Goal: Information Seeking & Learning: Learn about a topic

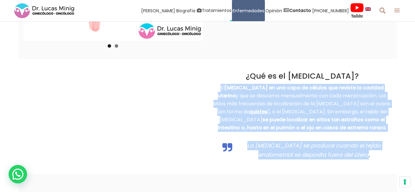
scroll to position [555, 0]
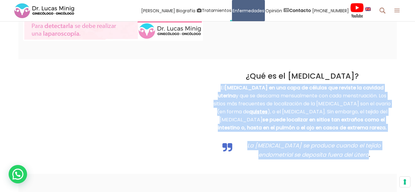
click at [368, 95] on p "El [MEDICAL_DATA] en una capa de células que reviste la cavidad uterina y que s…" at bounding box center [302, 108] width 180 height 48
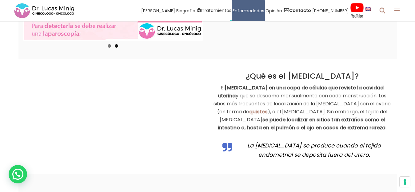
click at [357, 97] on p "El [MEDICAL_DATA] en una capa de células que reviste la cavidad uterina y que s…" at bounding box center [302, 108] width 180 height 48
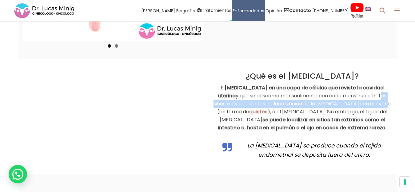
drag, startPoint x: 357, startPoint y: 97, endPoint x: 360, endPoint y: 107, distance: 11.2
click at [360, 107] on p "El [MEDICAL_DATA] en una capa de células que reviste la cavidad uterina y que s…" at bounding box center [302, 108] width 180 height 48
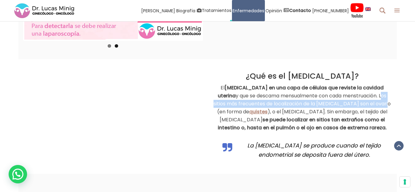
click at [356, 97] on p "El [MEDICAL_DATA] en una capa de células que reviste la cavidad uterina y que s…" at bounding box center [302, 108] width 180 height 48
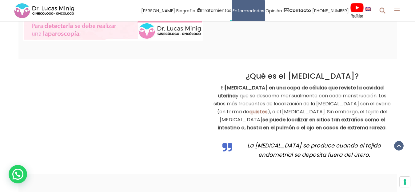
click at [355, 94] on p "El [MEDICAL_DATA] en una capa de células que reviste la cavidad uterina y que s…" at bounding box center [302, 108] width 180 height 48
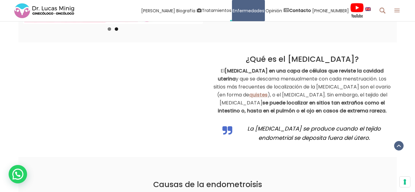
scroll to position [586, 0]
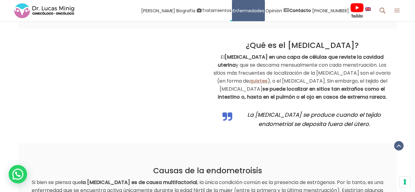
click at [356, 96] on strong "se puede localizar en sitios tan extraños como el intestino o, hasta en el pulm…" at bounding box center [302, 92] width 169 height 15
drag, startPoint x: 356, startPoint y: 96, endPoint x: 355, endPoint y: 69, distance: 27.7
click at [355, 69] on p "El [MEDICAL_DATA] en una capa de células que reviste la cavidad uterina y que s…" at bounding box center [302, 77] width 180 height 48
copy p "Los sitios más frecuentes de localización de la [MEDICAL_DATA] son el ovario (e…"
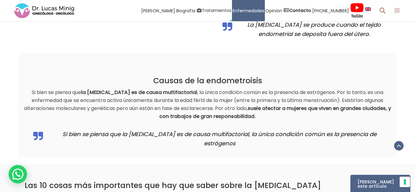
scroll to position [688, 0]
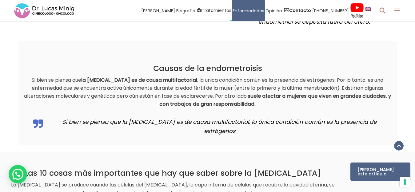
click at [32, 79] on p "Si bien se piensa que la [MEDICAL_DATA] es de causa multifactorial , la única c…" at bounding box center [207, 92] width 369 height 32
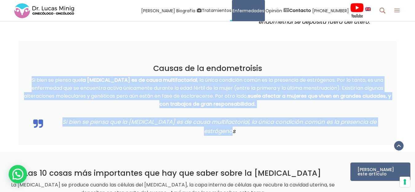
drag, startPoint x: 33, startPoint y: 78, endPoint x: 124, endPoint y: 136, distance: 108.1
click at [124, 136] on div "Causas de la endometroisis Si bien se piensa que la [MEDICAL_DATA] es de causa …" at bounding box center [207, 93] width 378 height 104
copy div "Si bien se piensa que la [MEDICAL_DATA] es de causa multifactorial , la única c…"
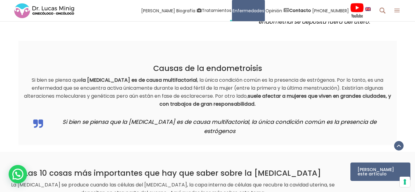
click at [169, 152] on div "Las 10 cosas más importantes que hay que saber sobre la [MEDICAL_DATA] La [MEDI…" at bounding box center [172, 174] width 345 height 45
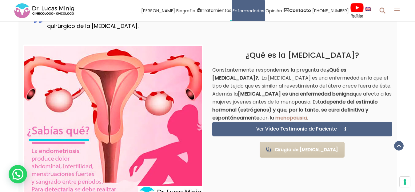
scroll to position [415, 0]
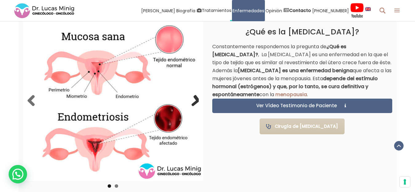
click at [195, 97] on link "Next" at bounding box center [192, 101] width 12 height 12
